Goal: Find specific page/section: Find specific page/section

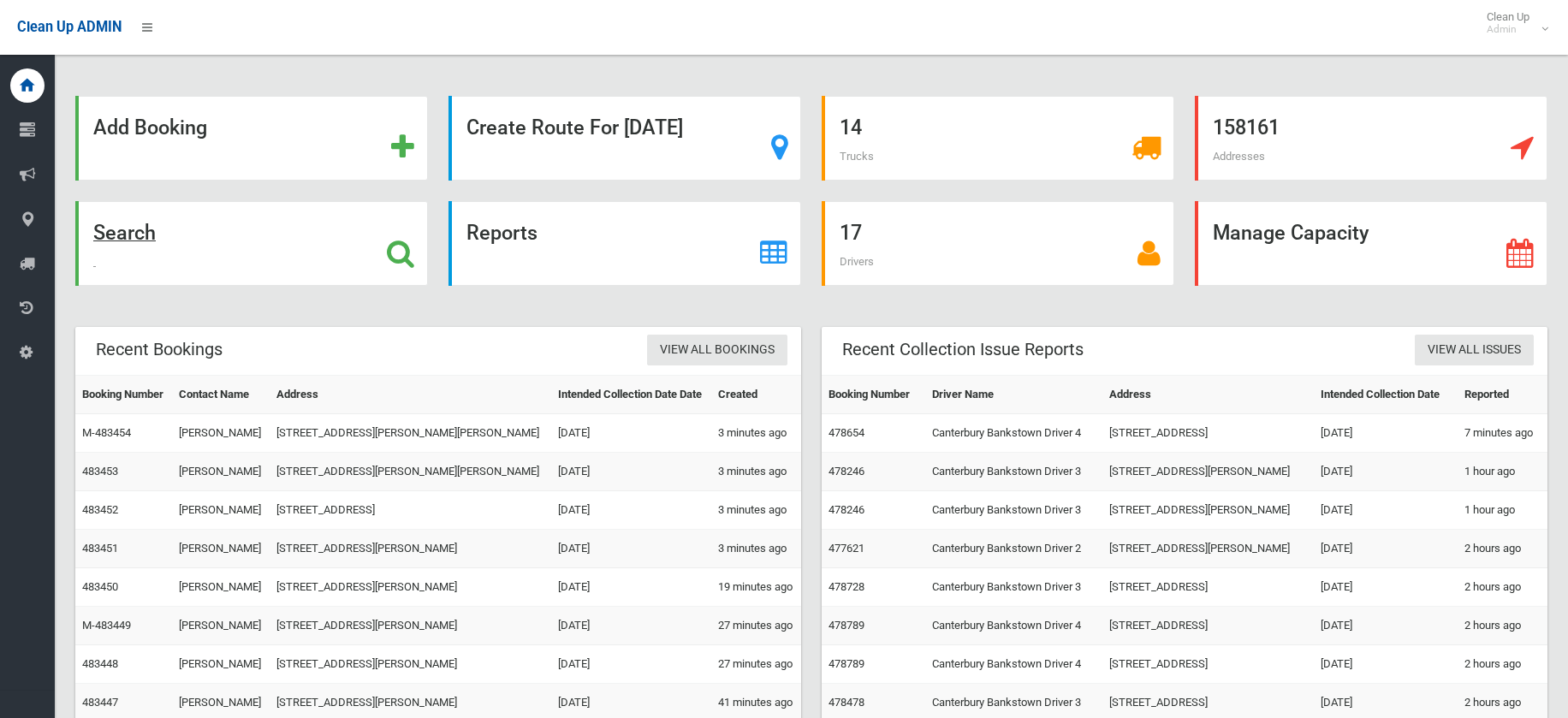
click at [125, 229] on strong "Search" at bounding box center [124, 233] width 62 height 24
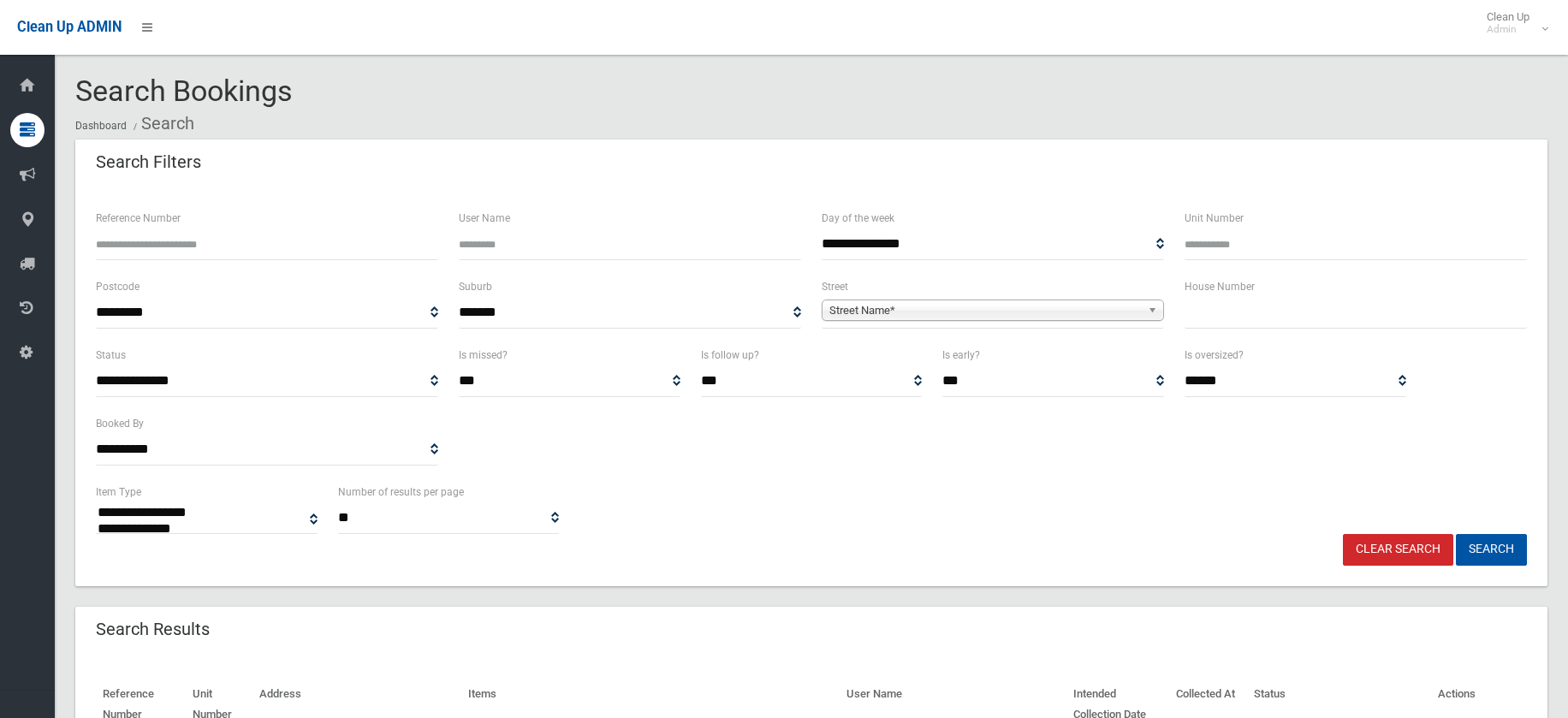
select select
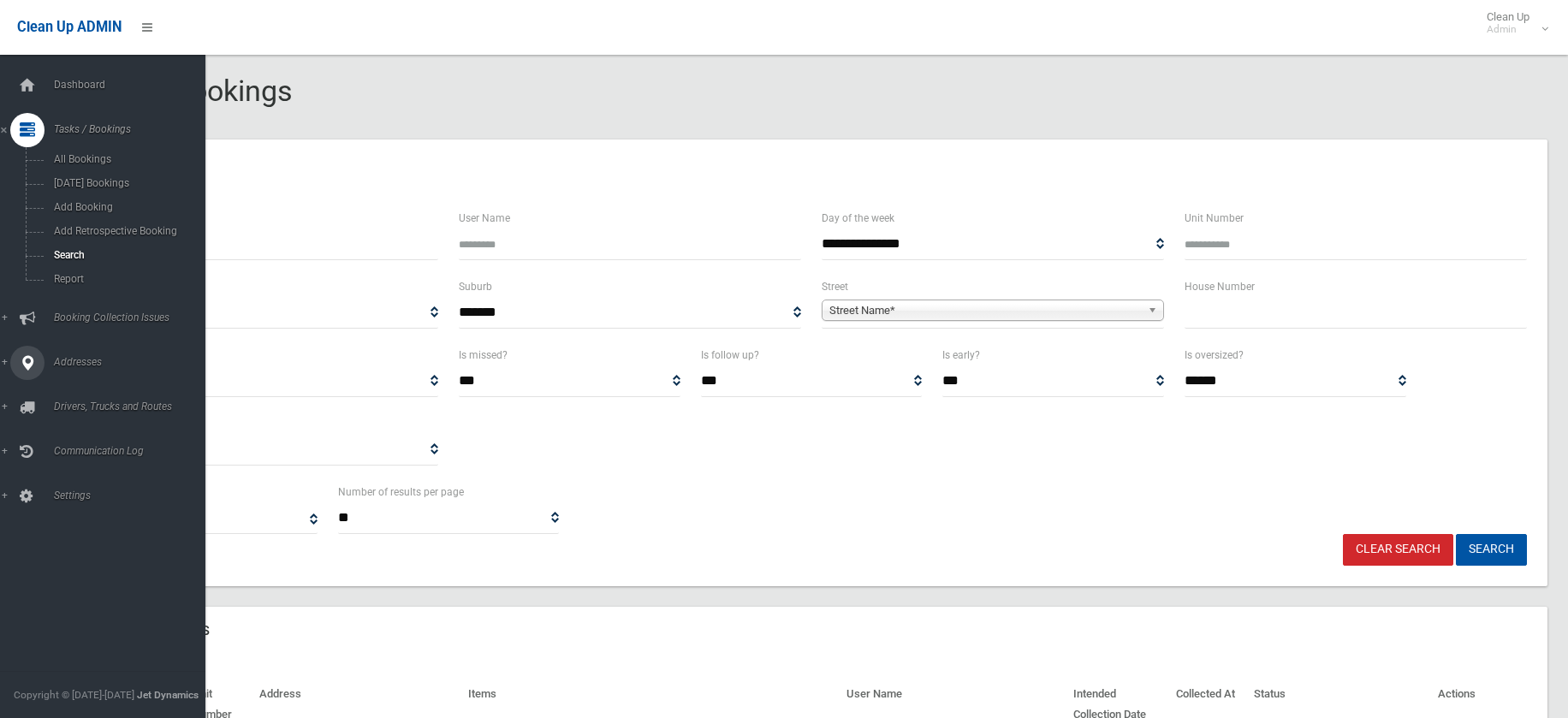
click at [6, 362] on link "Addresses" at bounding box center [109, 363] width 218 height 34
